Goal: Use online tool/utility: Utilize a website feature to perform a specific function

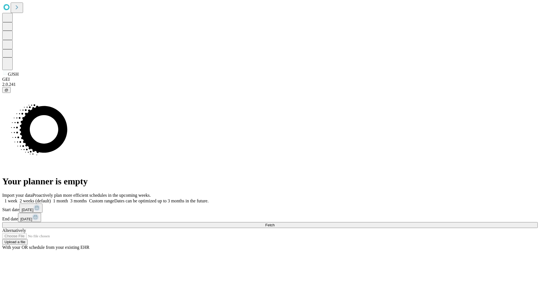
click at [275, 223] on span "Fetch" at bounding box center [269, 225] width 9 height 4
